Goal: Find specific page/section: Find specific page/section

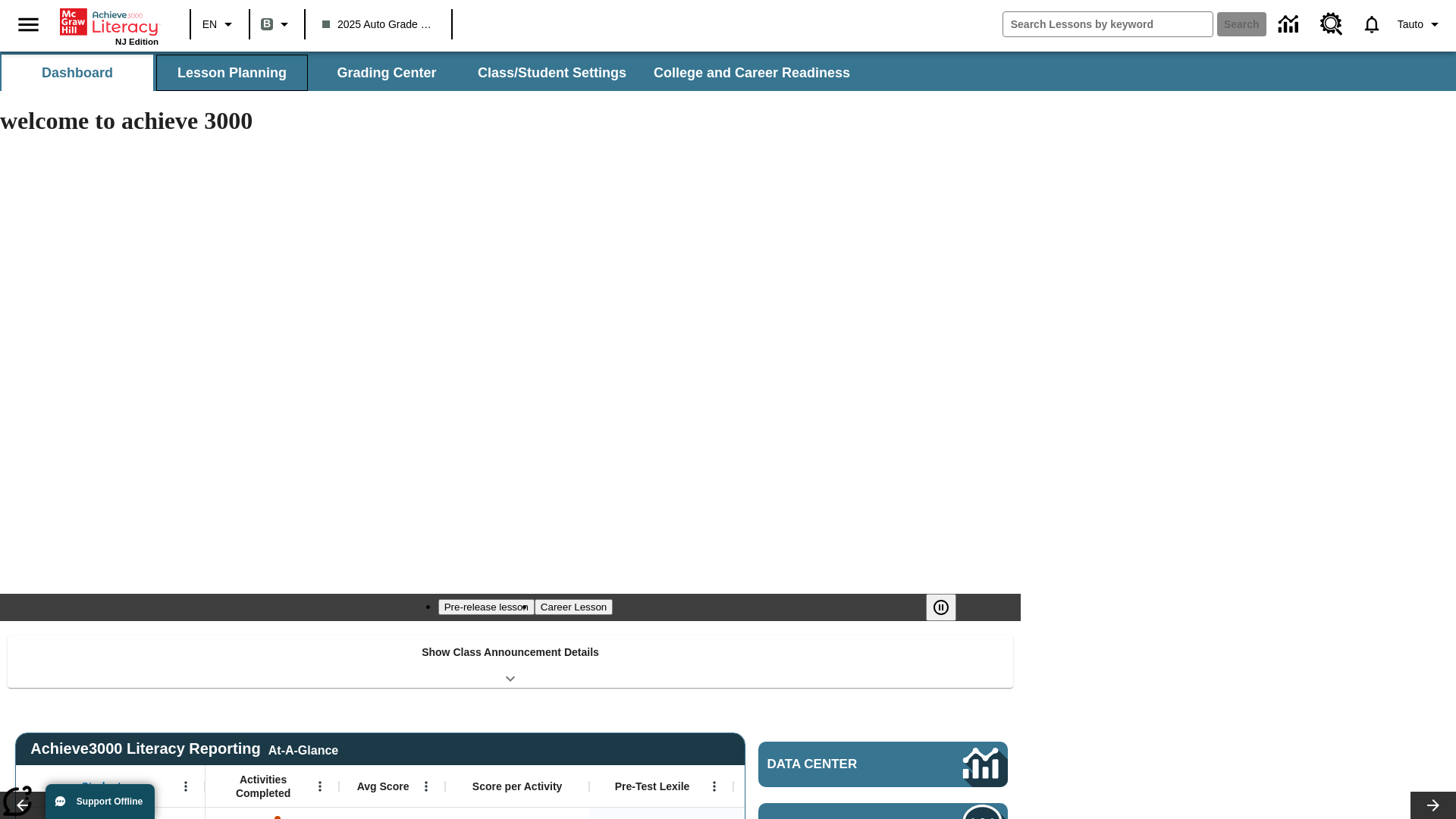
click at [232, 73] on button "Lesson Planning" at bounding box center [232, 72] width 151 height 36
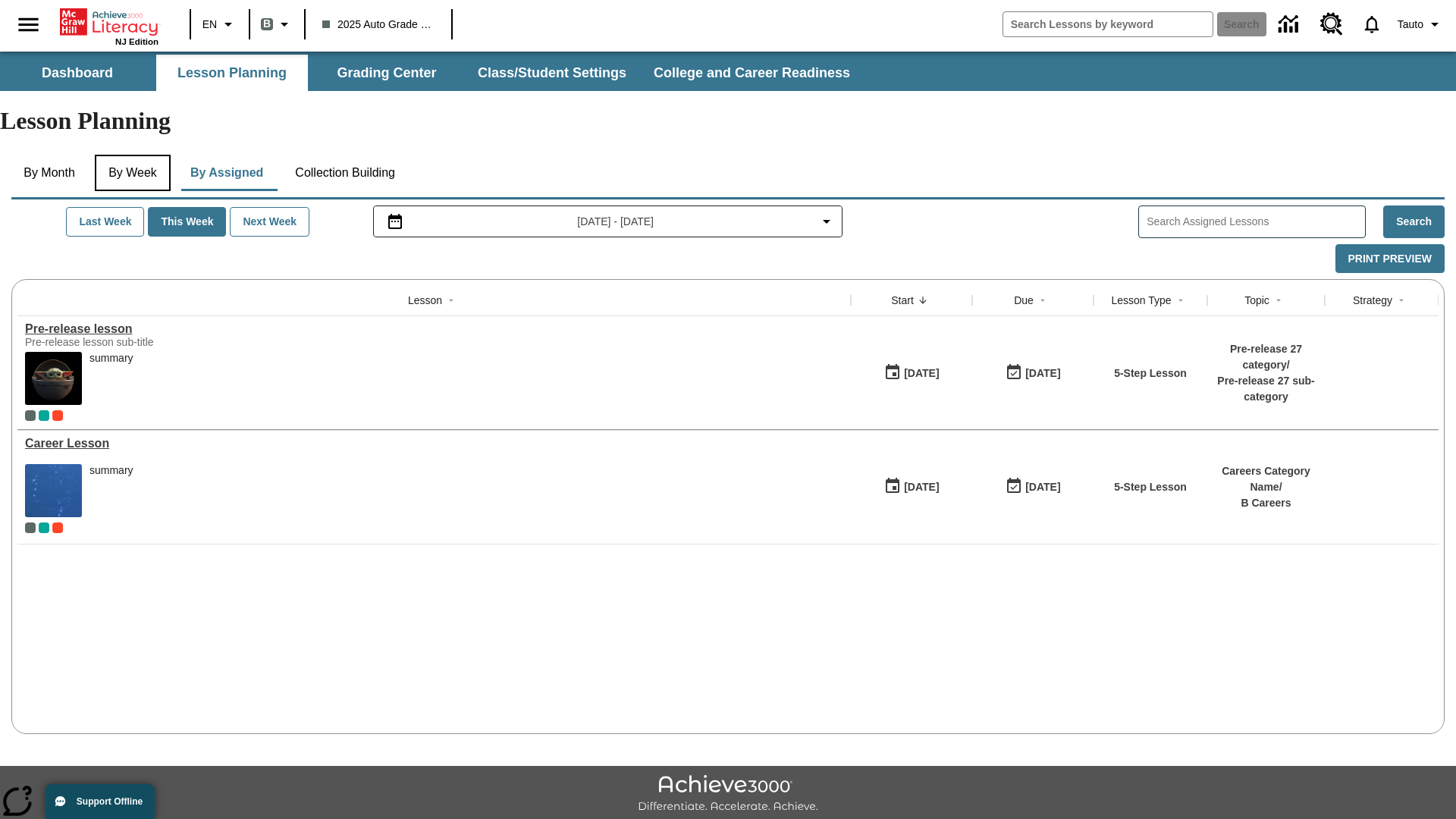
click at [136, 155] on button "By Week" at bounding box center [132, 173] width 76 height 36
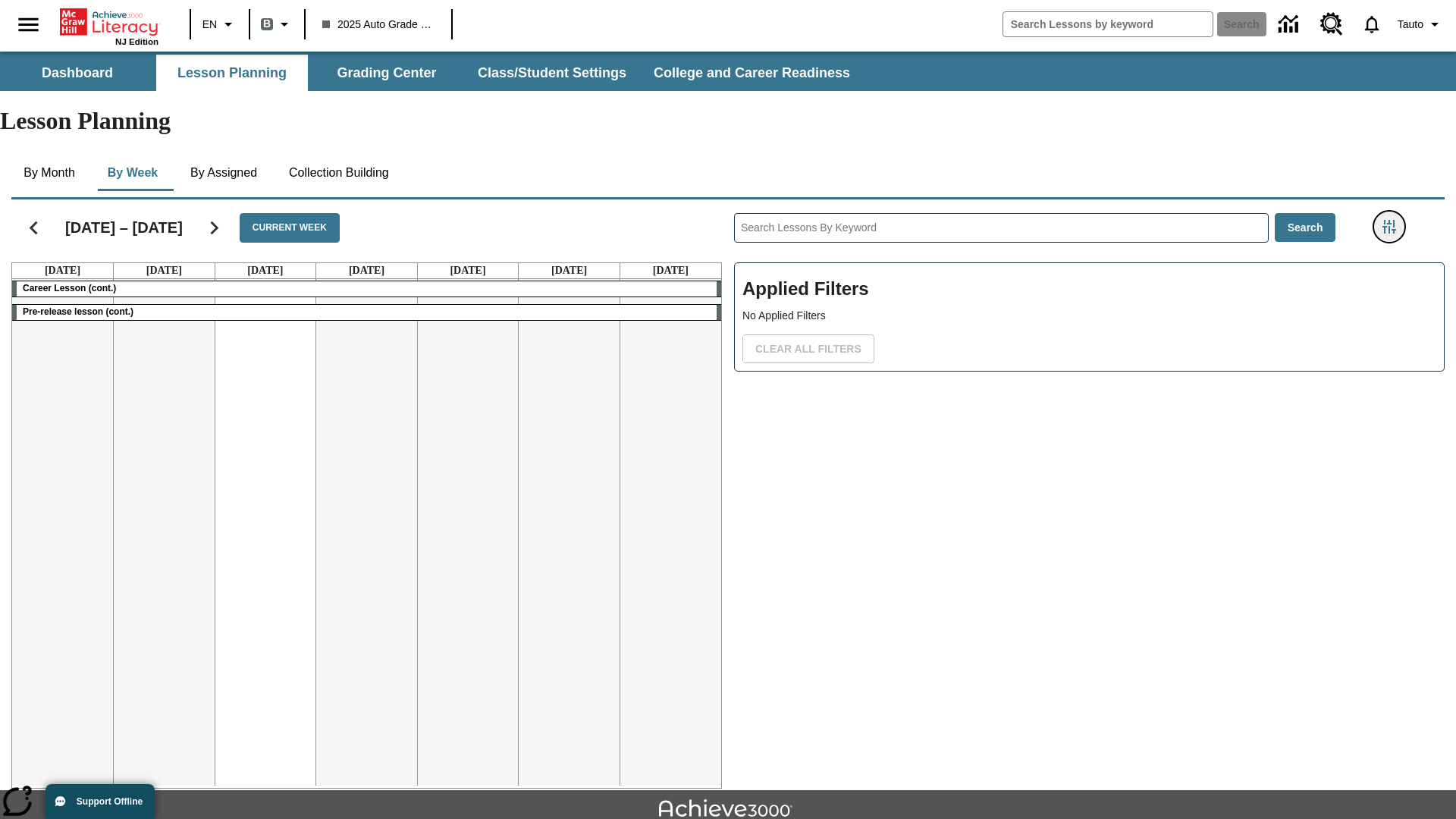
click at [1388, 220] on icon "Filters Side menu" at bounding box center [1389, 226] width 14 height 14
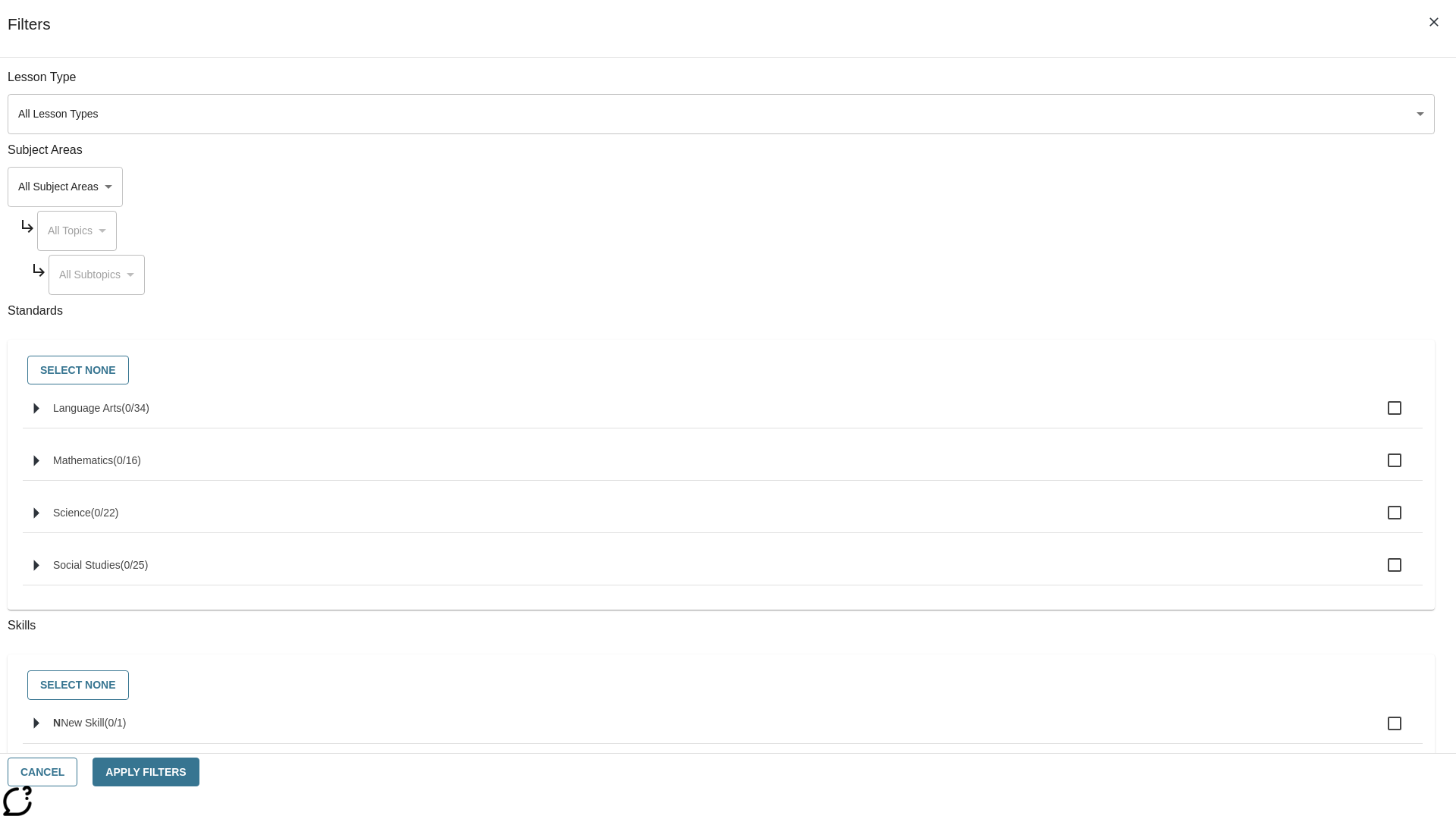
click at [1092, 113] on body "Skip to main content NJ Edition EN B 2025 Auto Grade 1 B Search 0 Tauto Dashboa…" at bounding box center [728, 470] width 1456 height 836
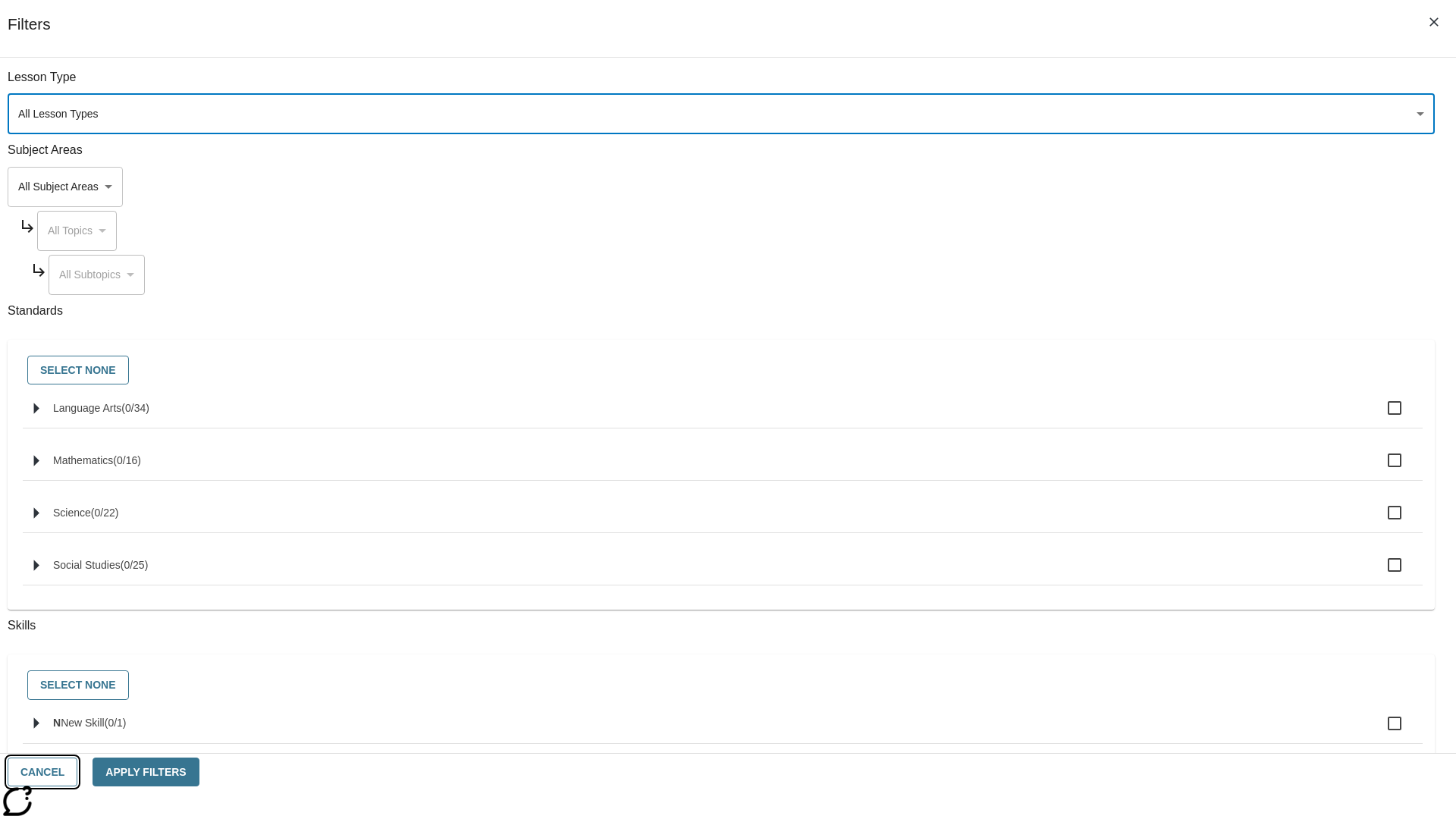
click at [77, 772] on button "Cancel" at bounding box center [42, 772] width 70 height 30
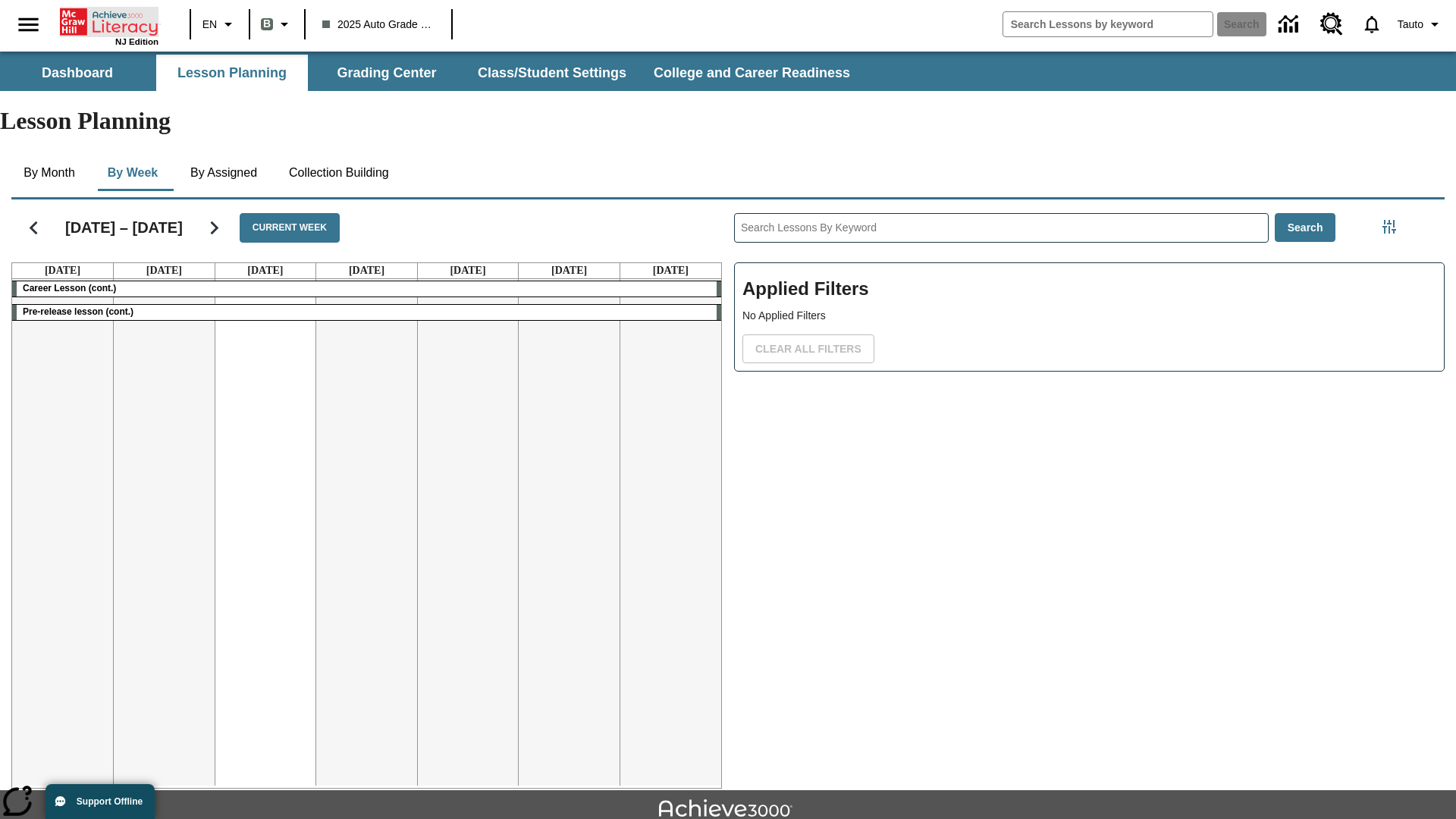
click at [109, 21] on icon "Home" at bounding box center [110, 21] width 101 height 30
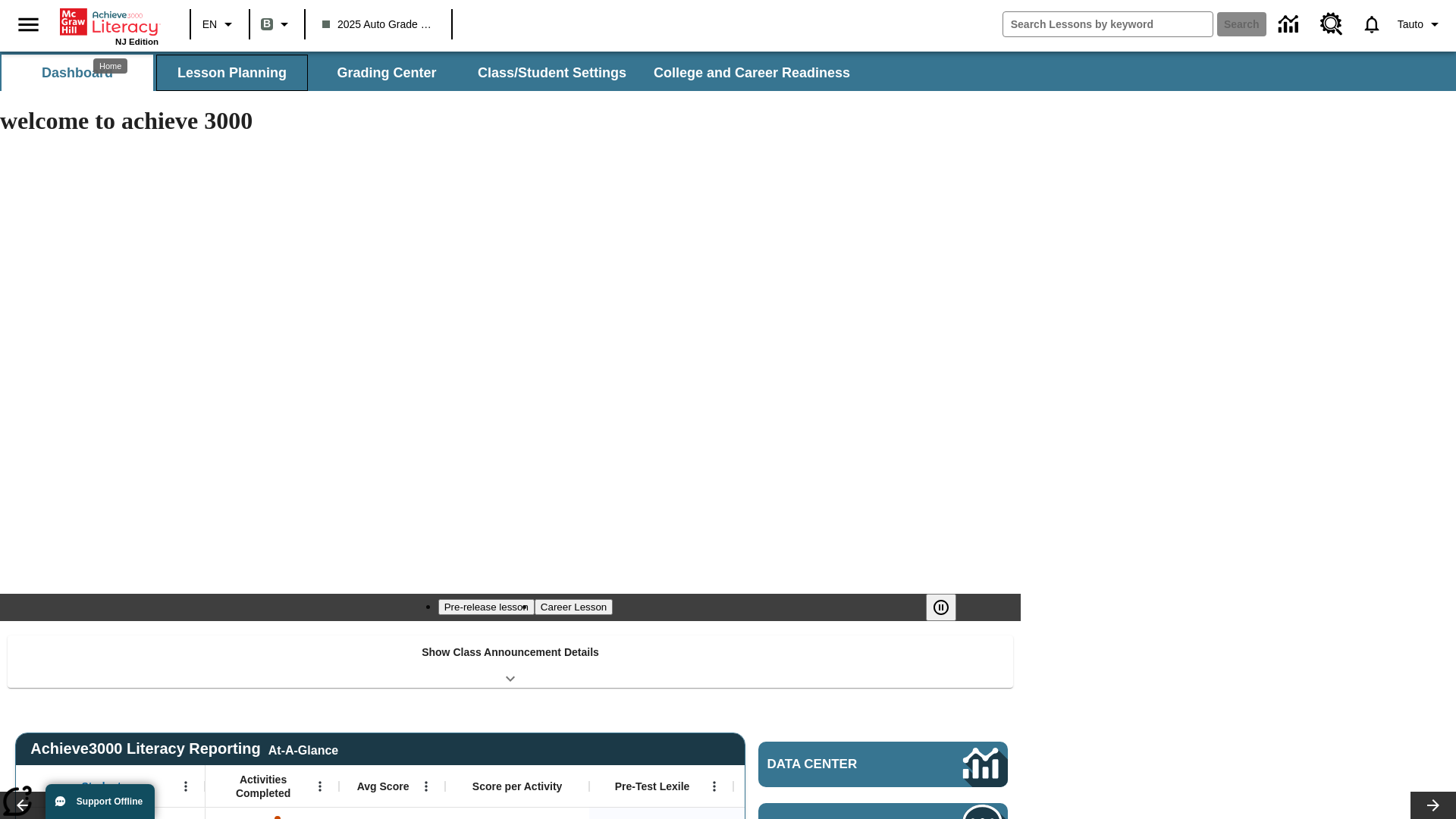
click at [232, 73] on button "Lesson Planning" at bounding box center [232, 72] width 151 height 36
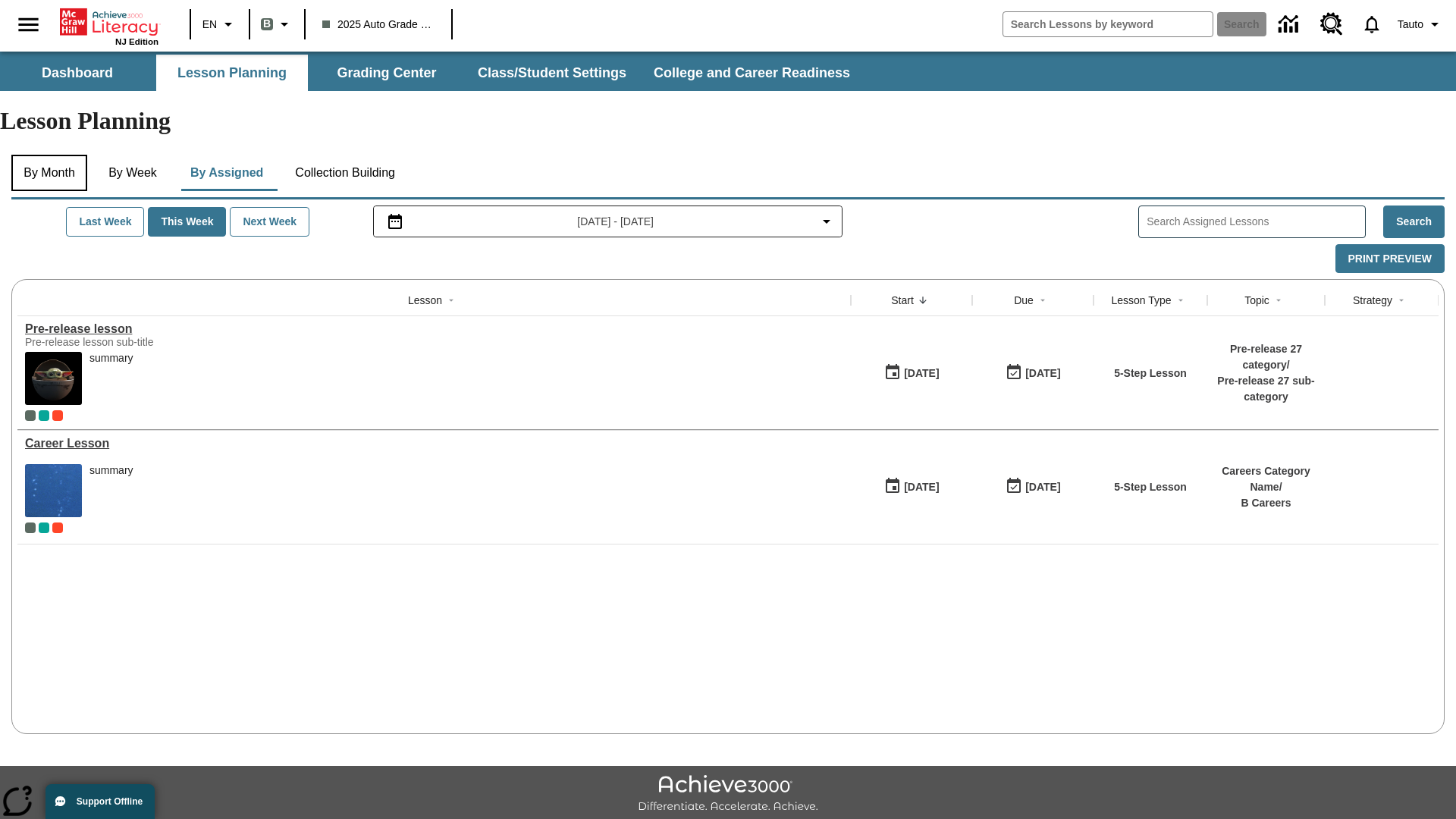
click at [51, 155] on button "By Month" at bounding box center [49, 173] width 76 height 36
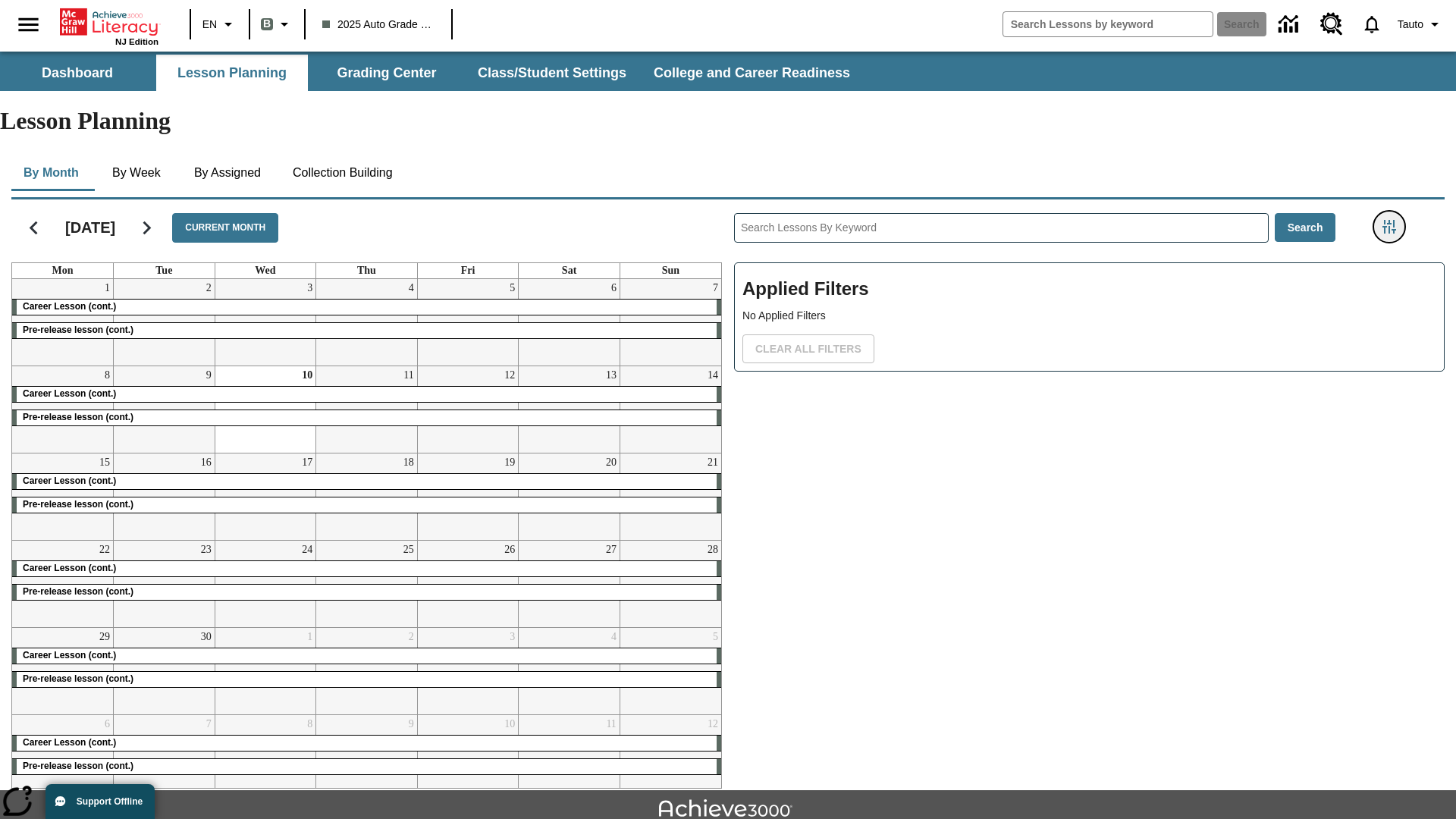
click at [1388, 220] on icon "Filters Side menu" at bounding box center [1389, 226] width 14 height 14
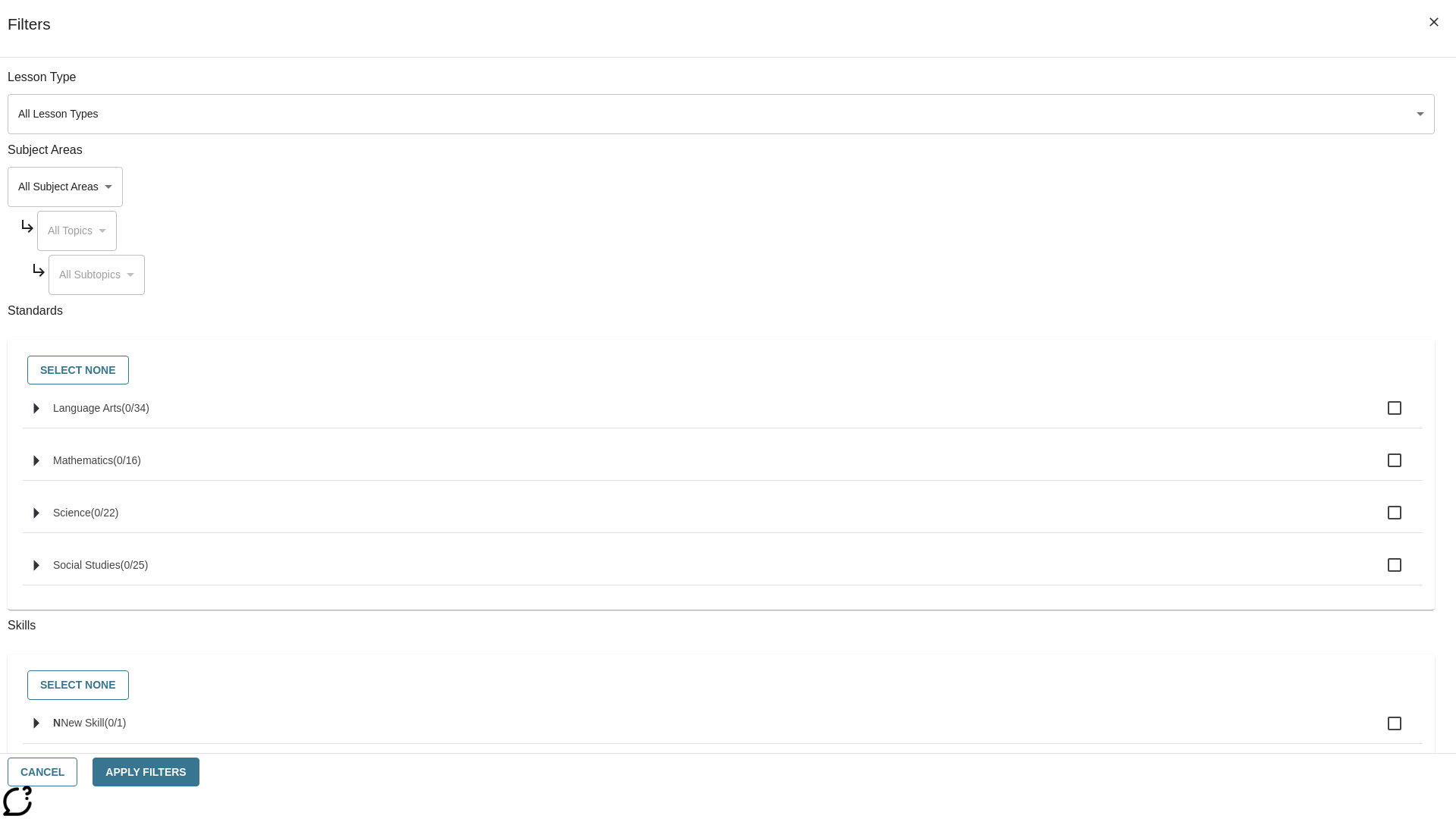
click at [1092, 113] on body "Skip to main content NJ Edition EN B 2025 Auto Grade 1 B Search 0 Tauto Dashboa…" at bounding box center [728, 470] width 1456 height 836
